Goal: Transaction & Acquisition: Purchase product/service

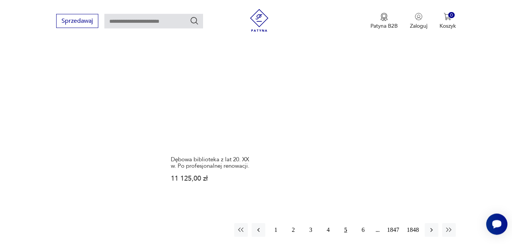
scroll to position [943, 0]
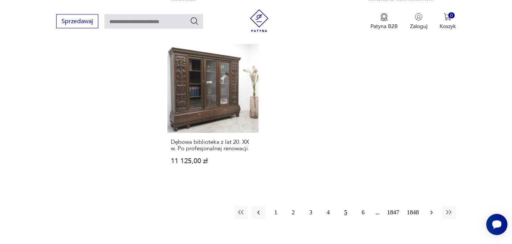
click at [432, 213] on icon "button" at bounding box center [431, 213] width 8 height 8
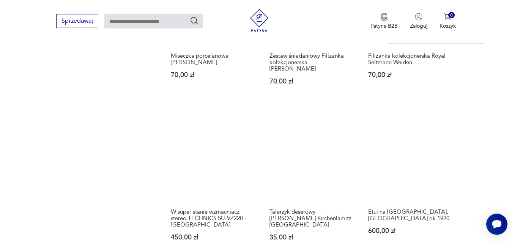
scroll to position [756, 0]
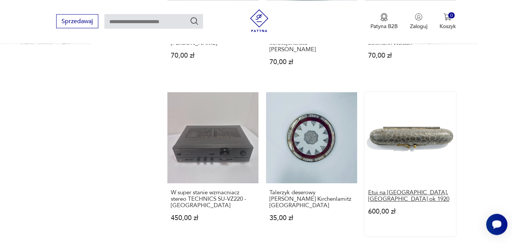
click at [417, 189] on h3 "Etui na [GEOGRAPHIC_DATA], [GEOGRAPHIC_DATA] ok 1920" at bounding box center [410, 195] width 84 height 13
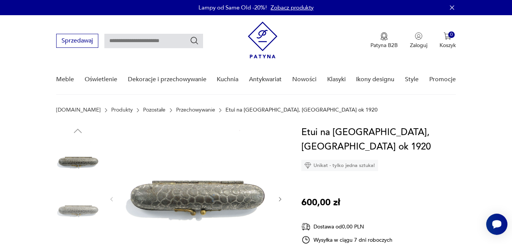
click at [281, 198] on icon "button" at bounding box center [280, 199] width 6 height 6
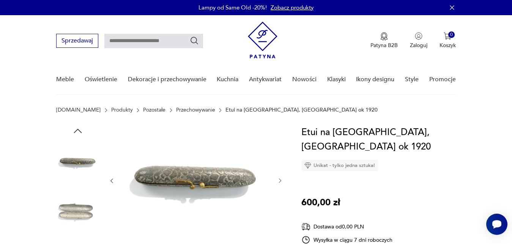
click at [278, 183] on icon "button" at bounding box center [280, 181] width 6 height 6
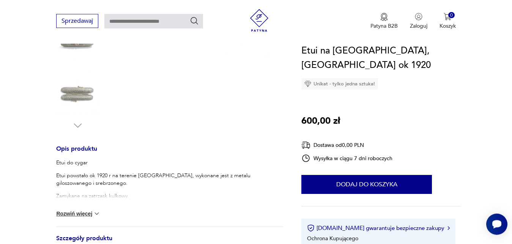
scroll to position [232, 0]
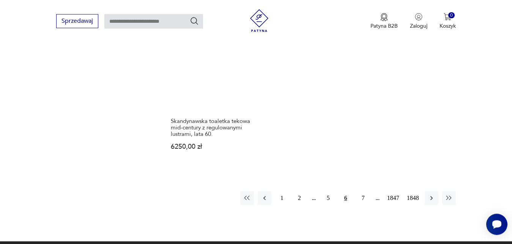
scroll to position [986, 0]
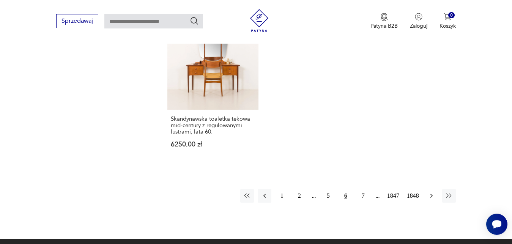
click at [432, 193] on icon "button" at bounding box center [431, 195] width 2 height 4
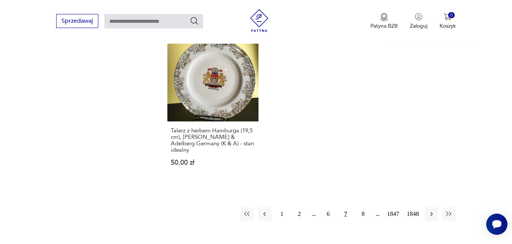
scroll to position [1027, 0]
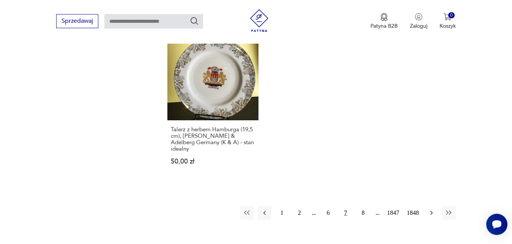
click at [432, 209] on icon "button" at bounding box center [431, 213] width 8 height 8
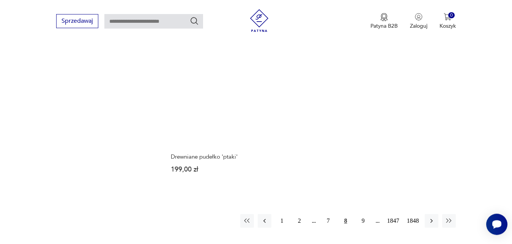
scroll to position [975, 0]
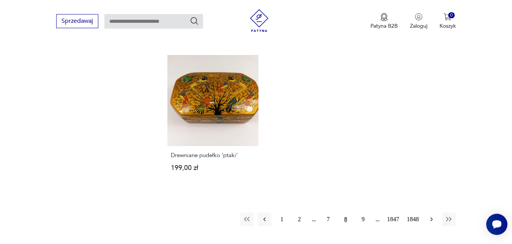
click at [432, 215] on icon "button" at bounding box center [431, 219] width 8 height 8
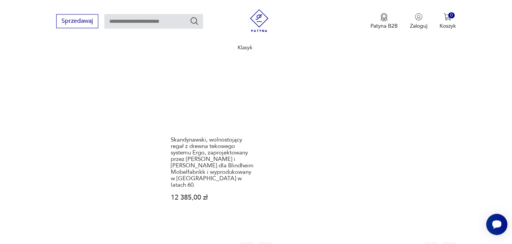
scroll to position [1027, 0]
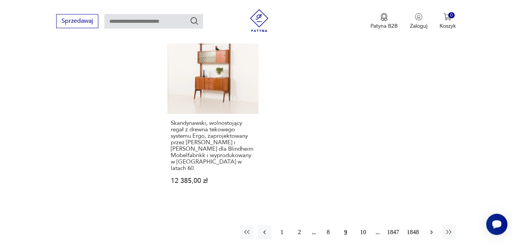
click at [432, 228] on icon "button" at bounding box center [431, 232] width 8 height 8
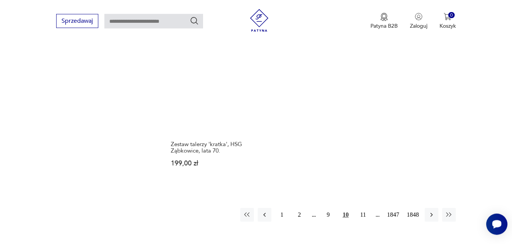
scroll to position [995, 0]
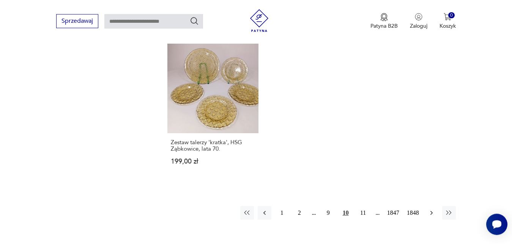
click at [431, 209] on icon "button" at bounding box center [431, 213] width 8 height 8
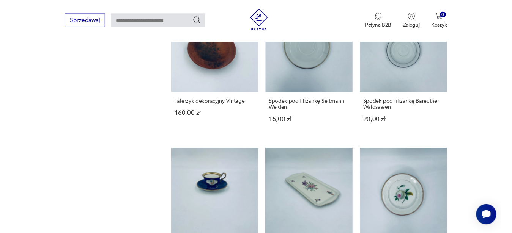
scroll to position [717, 0]
